Goal: Transaction & Acquisition: Purchase product/service

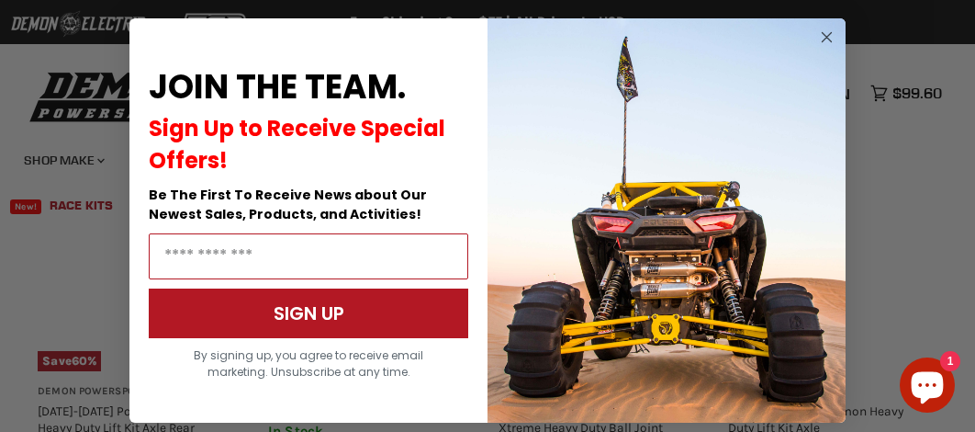
scroll to position [2158, 0]
